Goal: Navigation & Orientation: Find specific page/section

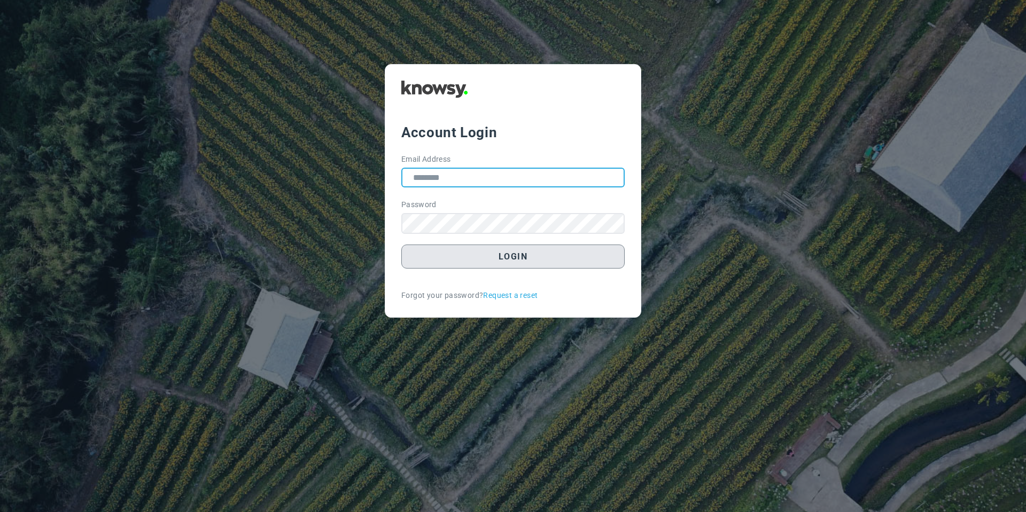
type input "**********"
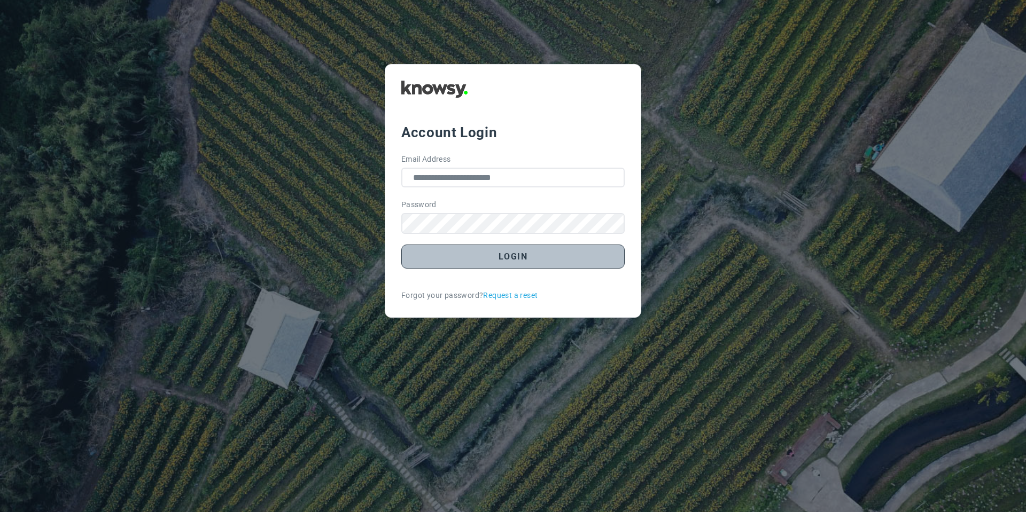
click at [436, 252] on button "Login" at bounding box center [512, 257] width 223 height 24
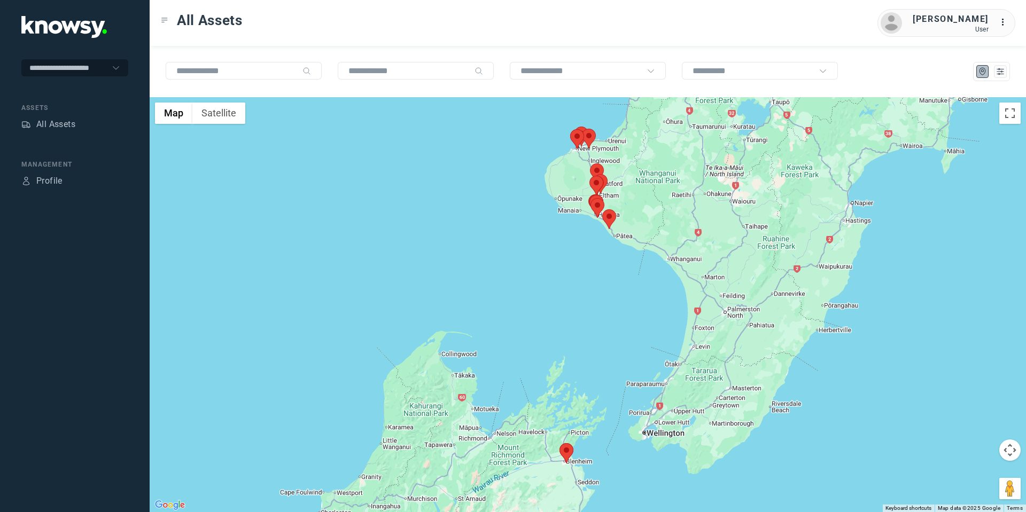
click at [602, 209] on area at bounding box center [602, 209] width 0 height 0
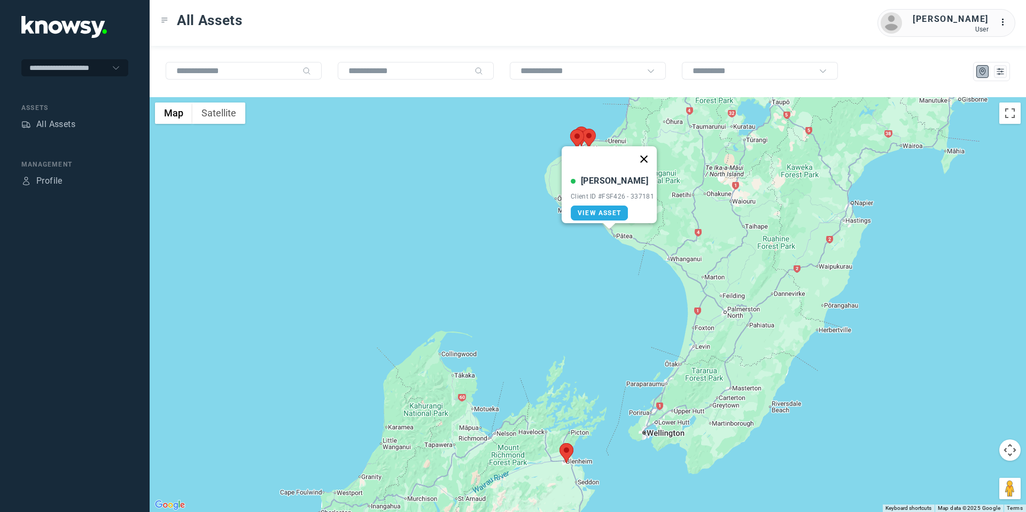
click at [654, 152] on button "Close" at bounding box center [644, 159] width 26 height 26
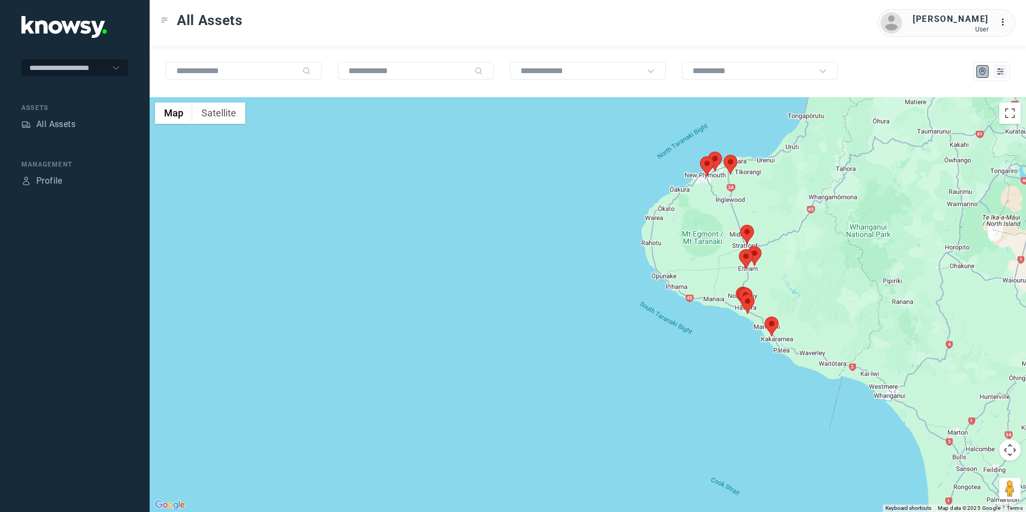
click at [765, 317] on area at bounding box center [765, 317] width 0 height 0
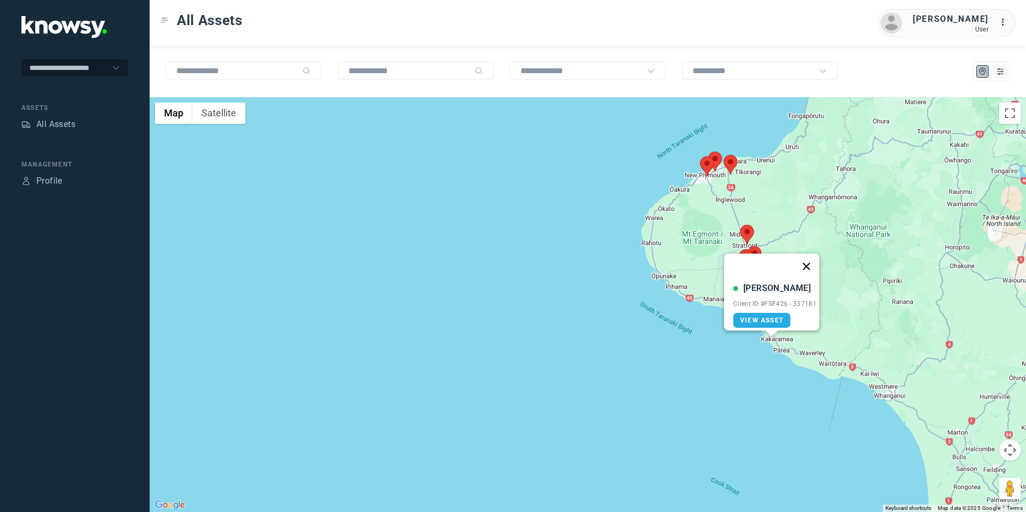
click at [810, 258] on button "Close" at bounding box center [807, 267] width 26 height 26
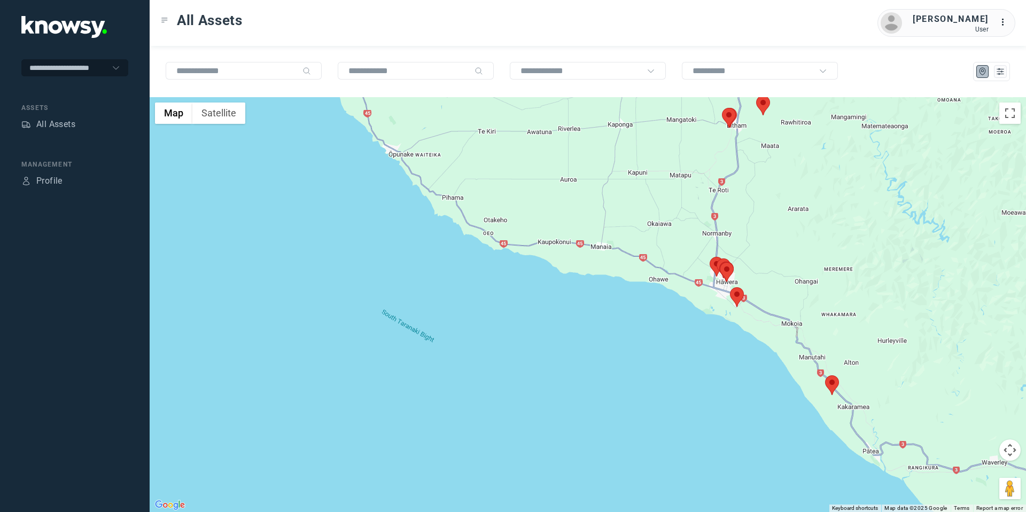
click at [728, 292] on div "To navigate, press the arrow keys." at bounding box center [588, 304] width 876 height 415
click at [730, 287] on area at bounding box center [730, 287] width 0 height 0
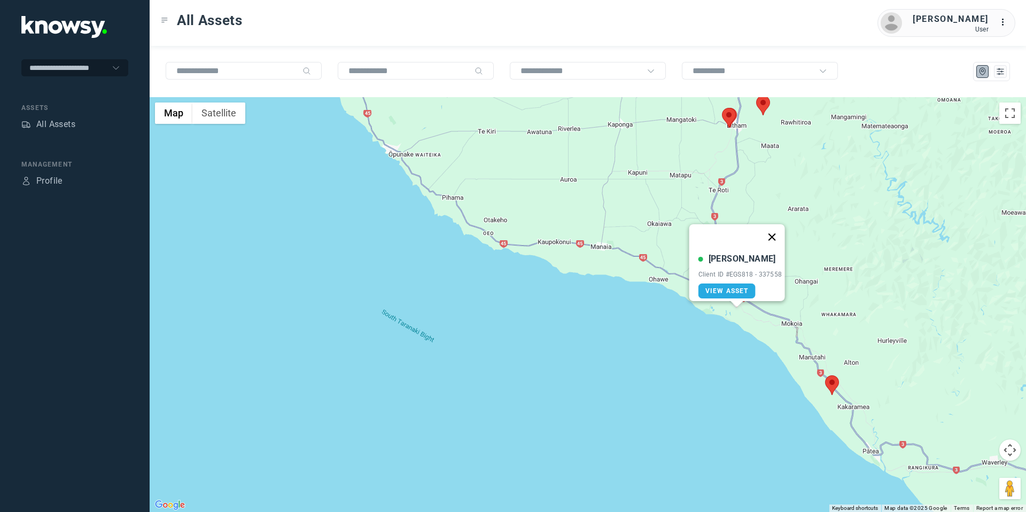
click at [773, 230] on button "Close" at bounding box center [772, 237] width 26 height 26
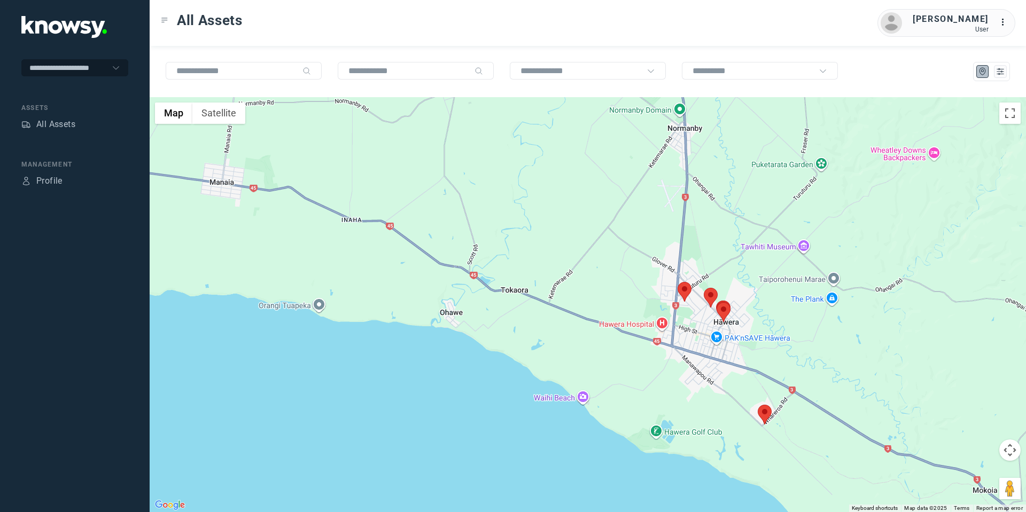
click at [678, 282] on area at bounding box center [678, 282] width 0 height 0
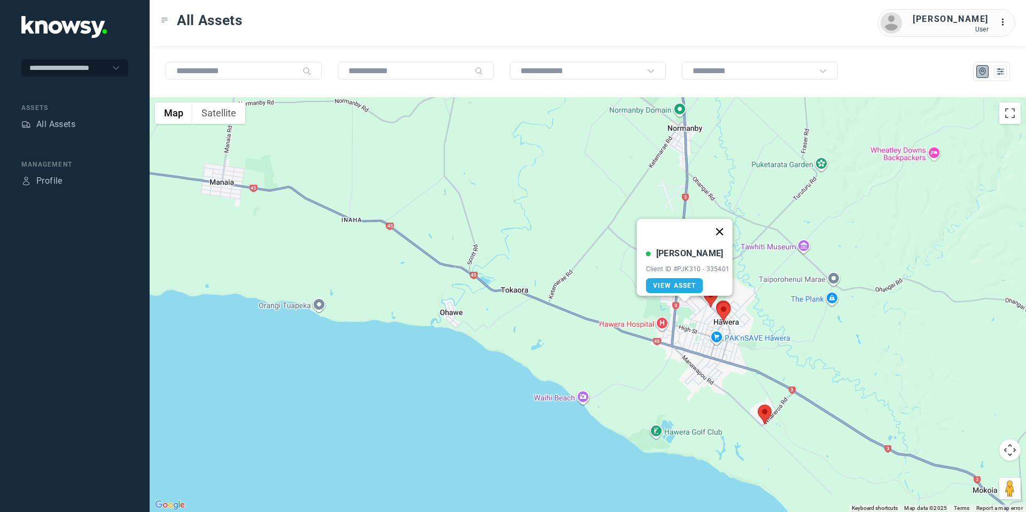
click at [725, 224] on button "Close" at bounding box center [719, 232] width 26 height 26
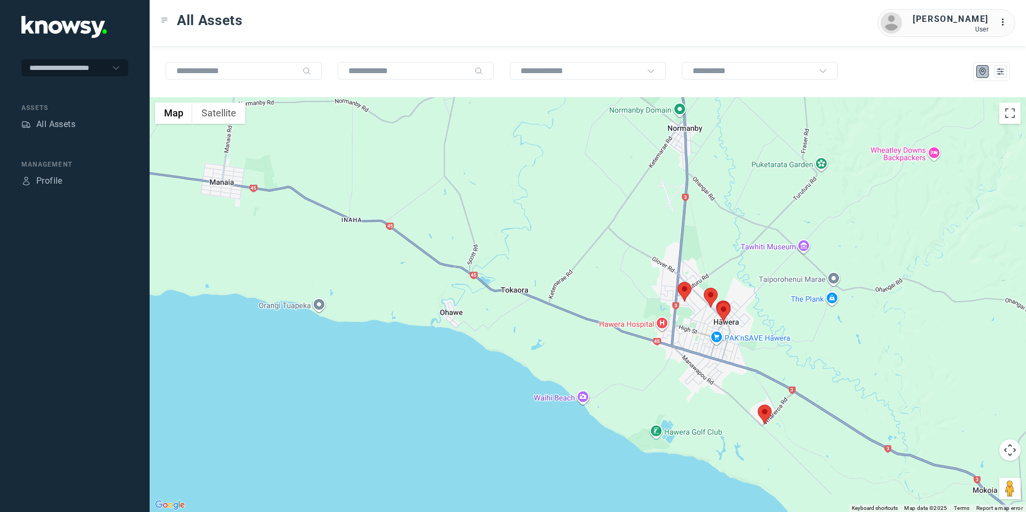
click at [704, 288] on area at bounding box center [704, 288] width 0 height 0
click at [748, 229] on button "Close" at bounding box center [745, 238] width 26 height 26
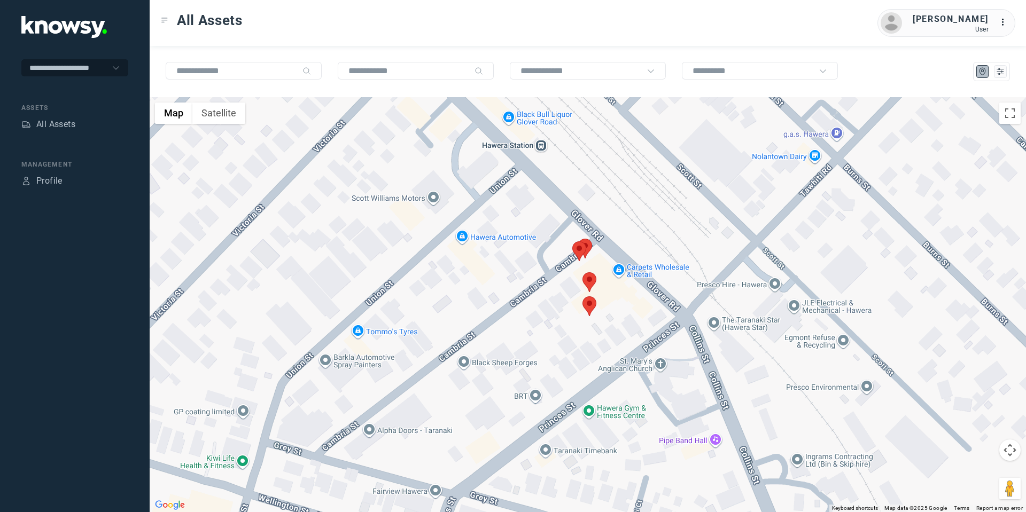
click at [582, 297] on area at bounding box center [582, 297] width 0 height 0
click at [628, 235] on button "Close" at bounding box center [624, 247] width 26 height 26
click at [582, 273] on area at bounding box center [582, 273] width 0 height 0
click at [631, 211] on button "Close" at bounding box center [625, 222] width 26 height 26
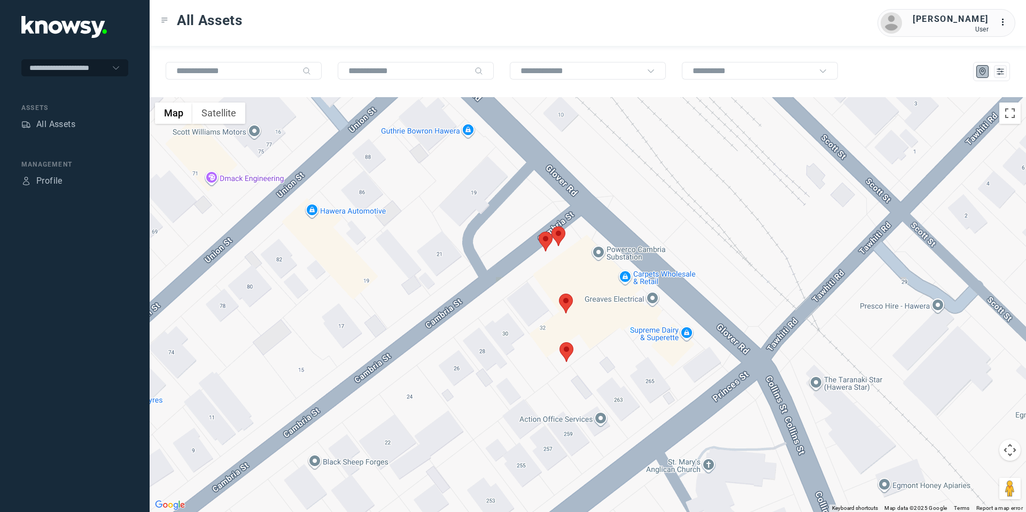
click at [539, 232] on area at bounding box center [539, 232] width 0 height 0
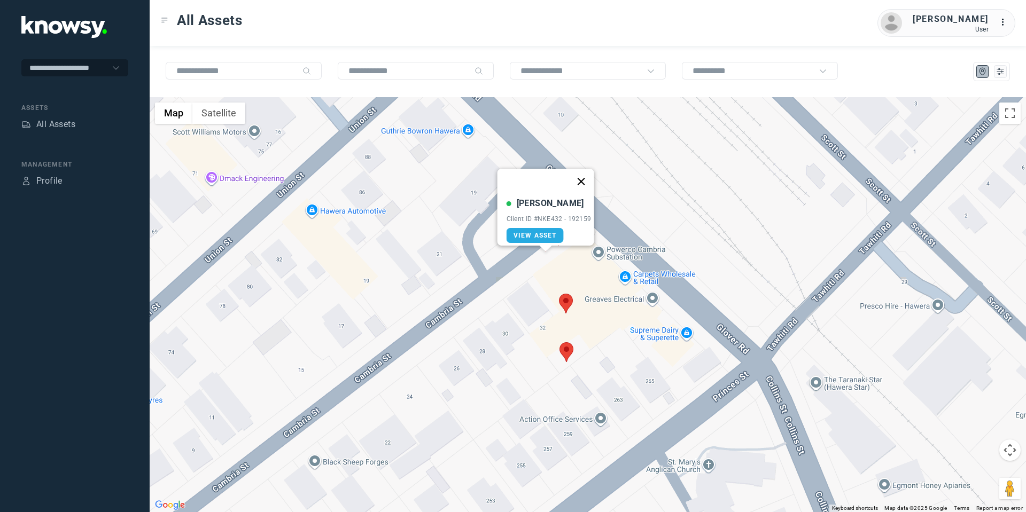
click at [580, 175] on button "Close" at bounding box center [581, 182] width 26 height 26
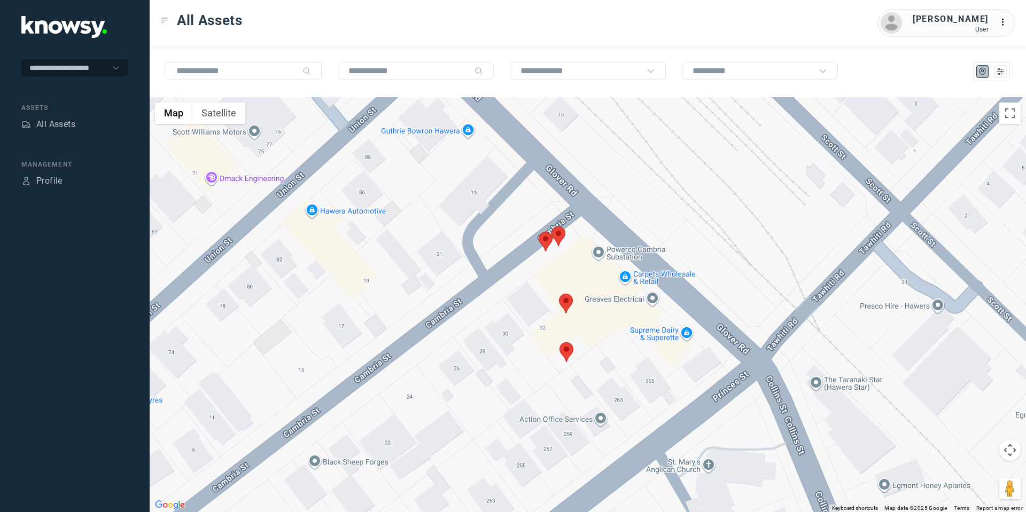
click at [551, 227] on area at bounding box center [551, 227] width 0 height 0
click at [596, 166] on button "Close" at bounding box center [593, 177] width 26 height 26
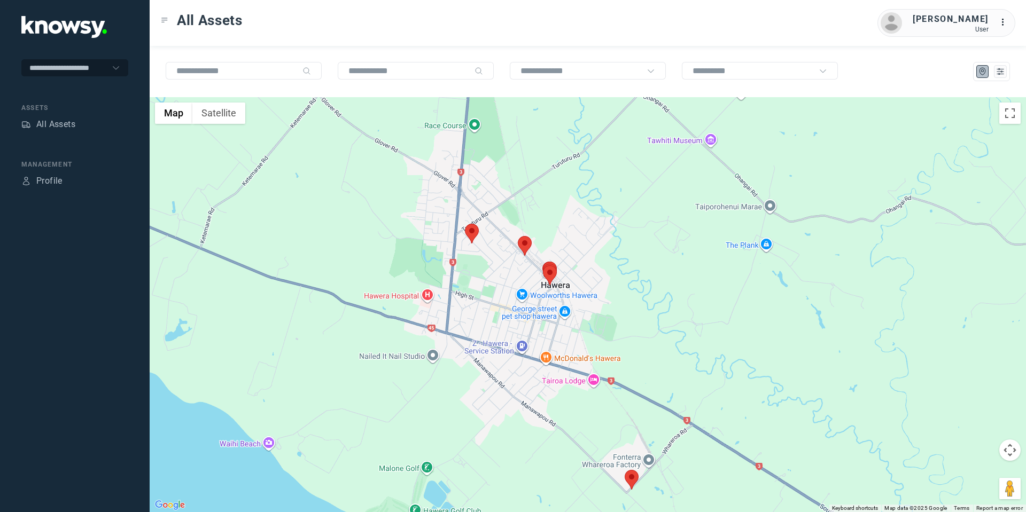
click at [518, 236] on area at bounding box center [518, 236] width 0 height 0
click at [562, 180] on button "Close" at bounding box center [559, 186] width 26 height 26
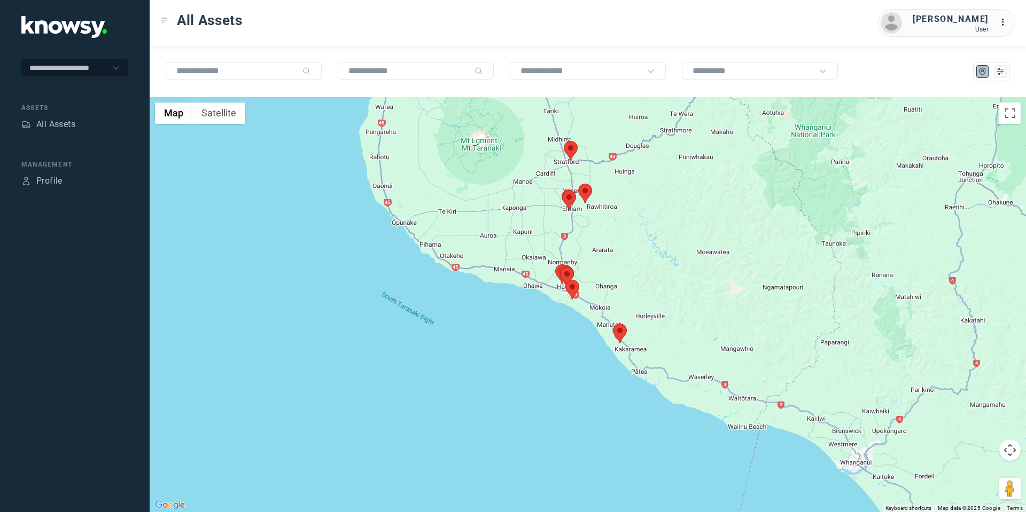
click at [1012, 453] on button "Map camera controls" at bounding box center [1009, 450] width 21 height 21
click at [953, 415] on button "Move up" at bounding box center [956, 423] width 21 height 21
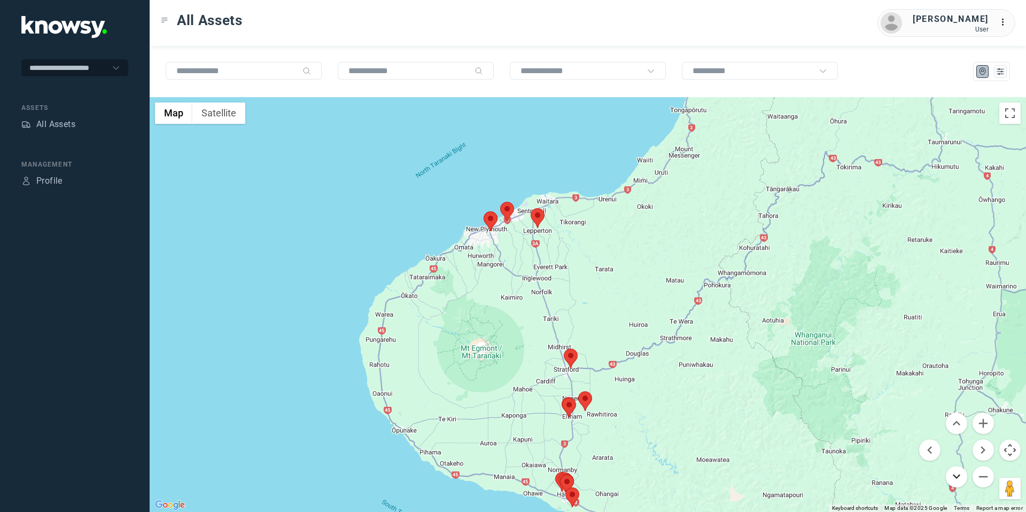
click at [956, 475] on button "Move down" at bounding box center [956, 476] width 21 height 21
